Goal: Transaction & Acquisition: Purchase product/service

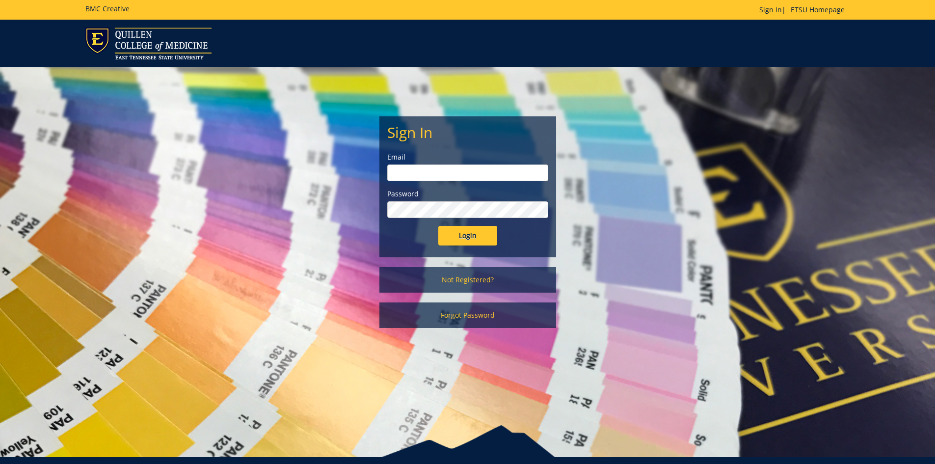
click at [414, 170] on input "email" at bounding box center [467, 172] width 161 height 17
type input "[EMAIL_ADDRESS][DOMAIN_NAME]"
click at [438, 226] on input "Login" at bounding box center [467, 236] width 59 height 20
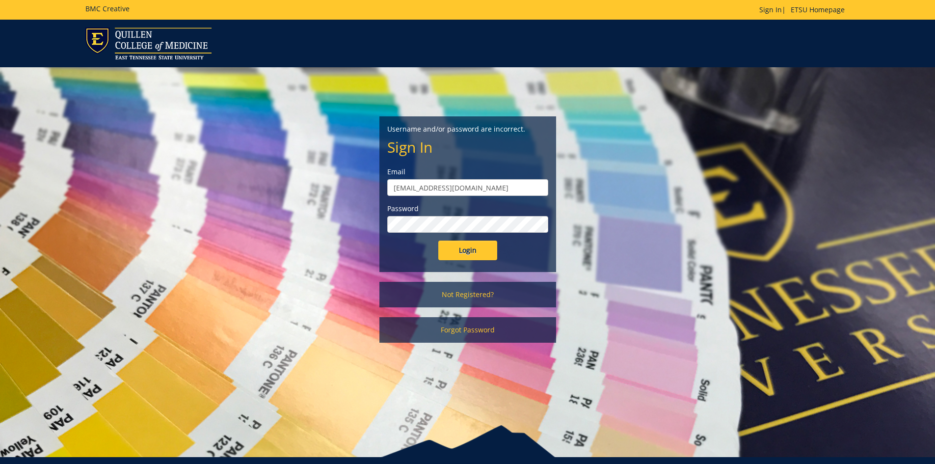
click at [440, 213] on div "Password" at bounding box center [467, 218] width 161 height 29
click at [438, 240] on input "Login" at bounding box center [467, 250] width 59 height 20
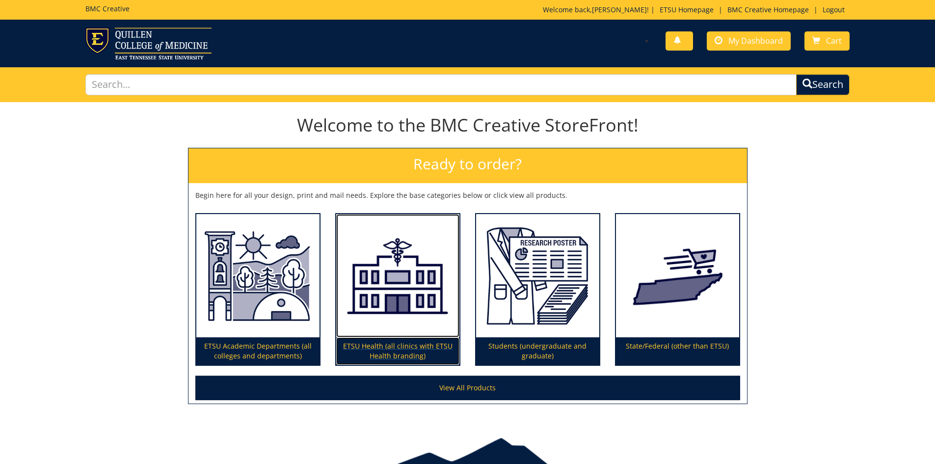
click at [373, 348] on p "ETSU Health (all clinics with ETSU Health branding)" at bounding box center [397, 350] width 123 height 27
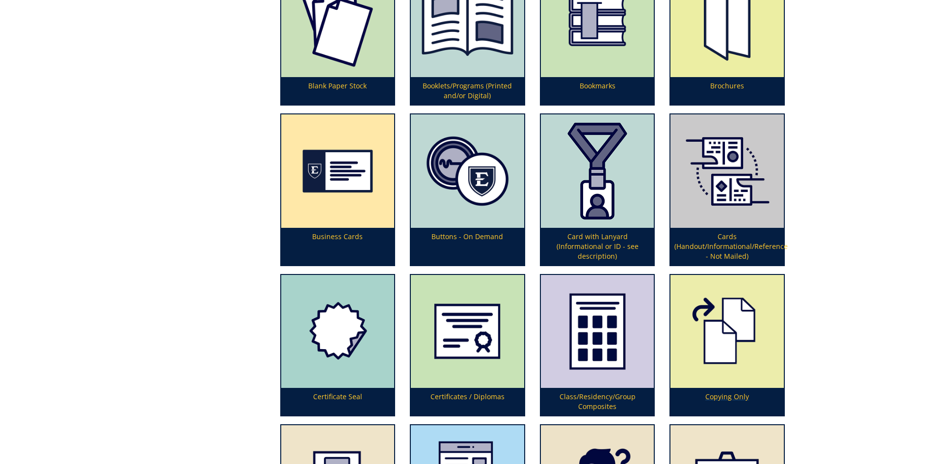
scroll to position [491, 0]
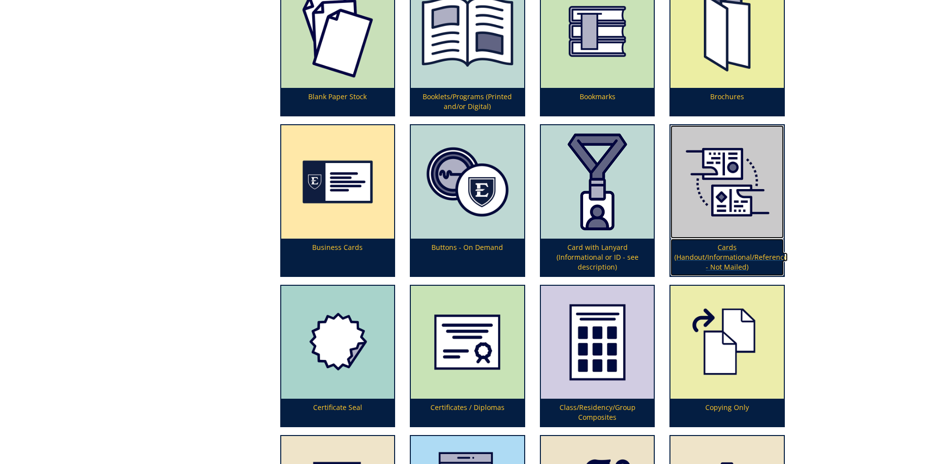
click at [714, 264] on p "Cards (Handout/Informational/Reference - Not Mailed)" at bounding box center [726, 256] width 113 height 37
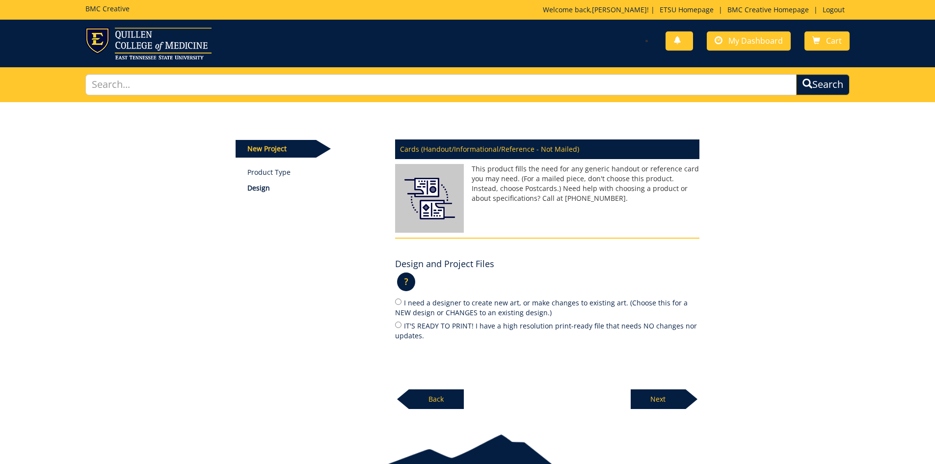
click at [395, 330] on label "IT'S READY TO PRINT! I have a high resolution print-ready file that needs NO ch…" at bounding box center [547, 330] width 304 height 21
click at [395, 328] on input "IT'S READY TO PRINT! I have a high resolution print-ready file that needs NO ch…" at bounding box center [398, 324] width 6 height 6
radio input "true"
click at [647, 402] on p "Next" at bounding box center [657, 399] width 55 height 20
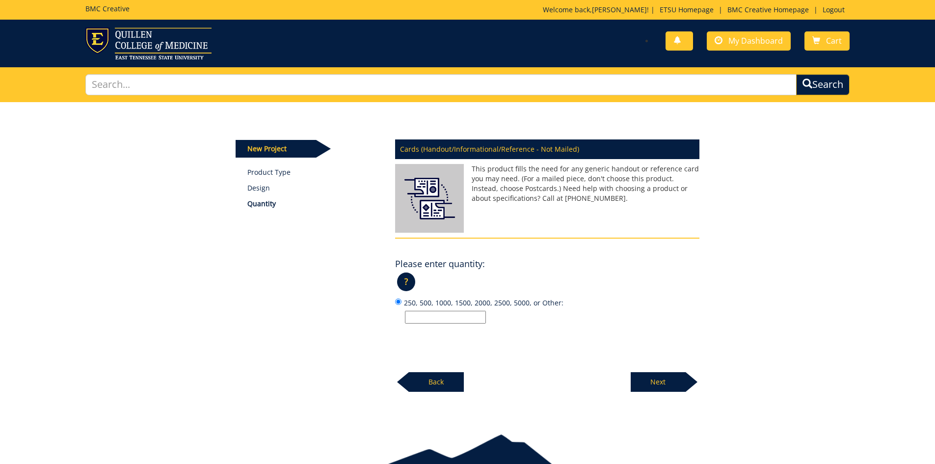
click at [421, 319] on input "250, 500, 1000, 1500, 2000, 2500, 5000, or Other:" at bounding box center [445, 317] width 81 height 13
type input "1000"
click at [669, 384] on p "Next" at bounding box center [657, 382] width 55 height 20
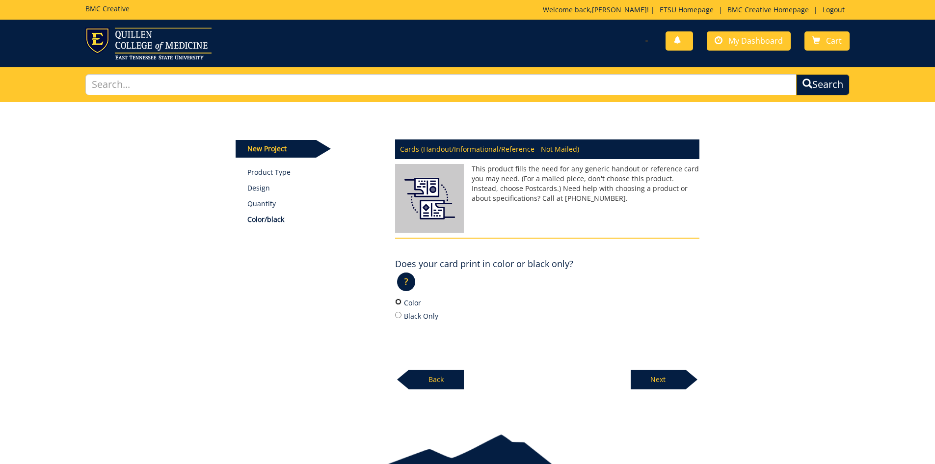
click at [396, 302] on input "Color" at bounding box center [398, 301] width 6 height 6
radio input "true"
click at [647, 379] on p "Next" at bounding box center [657, 379] width 55 height 20
